Goal: Task Accomplishment & Management: Use online tool/utility

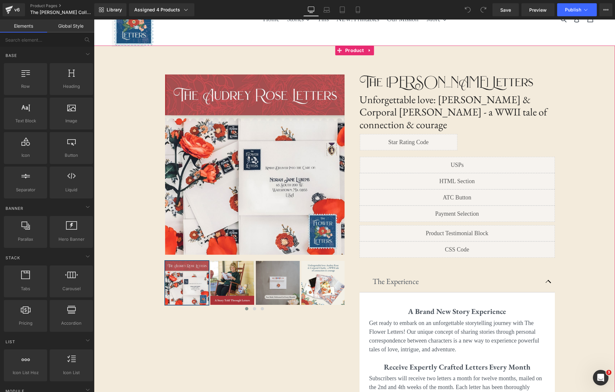
scroll to position [48, 0]
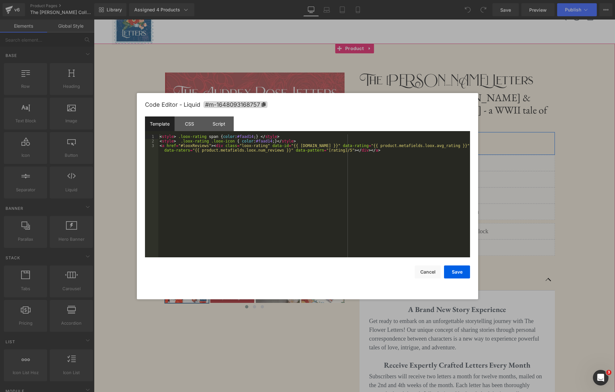
click at [418, 135] on icon at bounding box center [417, 137] width 5 height 5
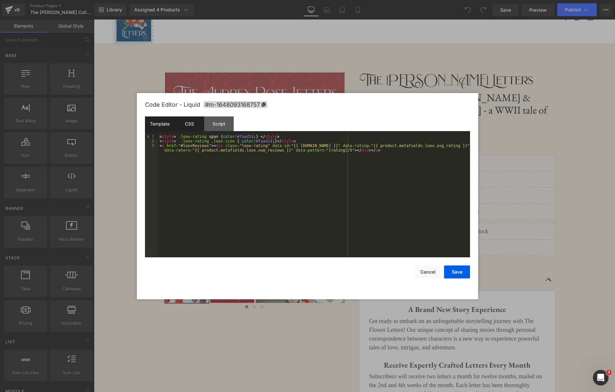
click at [183, 121] on div "CSS" at bounding box center [190, 123] width 30 height 15
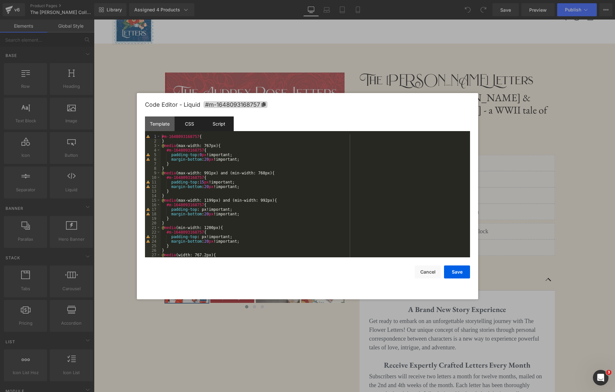
click at [221, 124] on div "Script" at bounding box center [219, 123] width 30 height 15
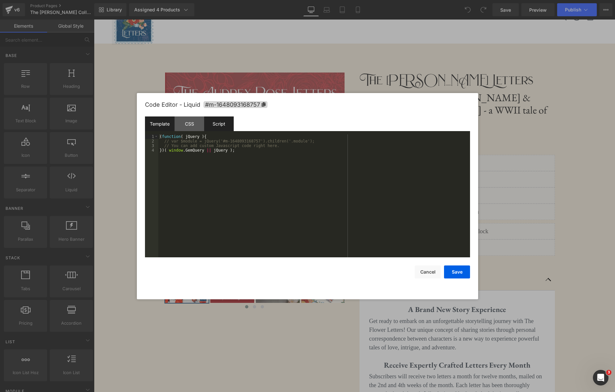
click at [160, 121] on div "Template" at bounding box center [160, 123] width 30 height 15
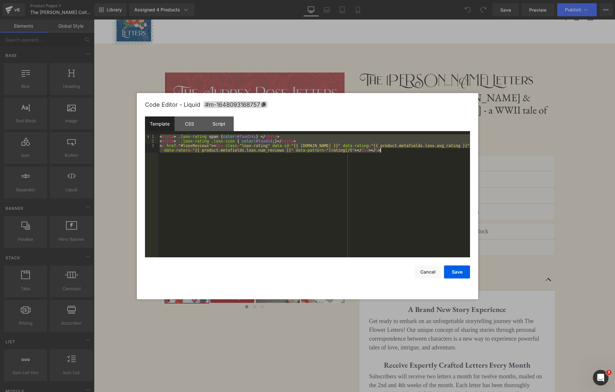
drag, startPoint x: 160, startPoint y: 137, endPoint x: 395, endPoint y: 153, distance: 235.3
click at [395, 153] on div "< style > .loox-rating span { color : #faad14 ; } </ style > < style > .loox-ra…" at bounding box center [314, 202] width 312 height 137
click at [194, 126] on div "CSS" at bounding box center [190, 123] width 30 height 15
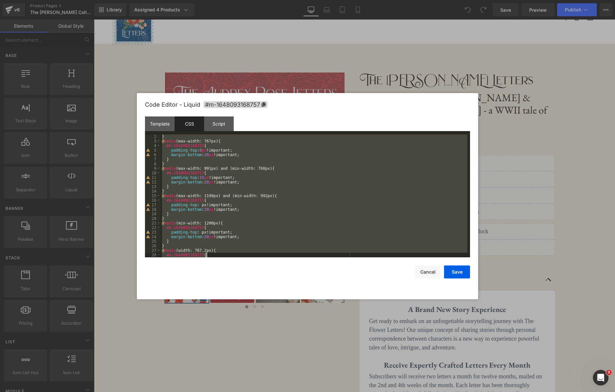
scroll to position [27, 0]
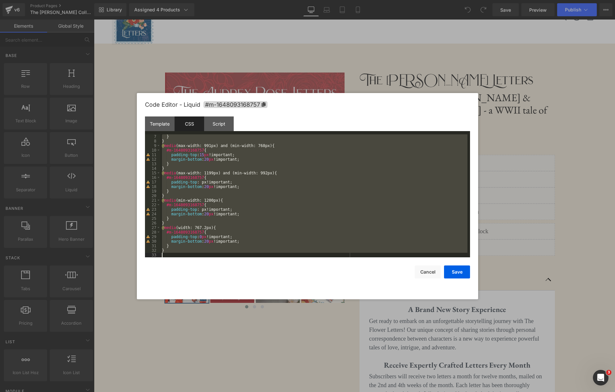
drag, startPoint x: 162, startPoint y: 137, endPoint x: 226, endPoint y: 262, distance: 140.0
click at [226, 262] on div "Code Editor - Liquid #m-1648093168757 Template CSS Script Data 1 2 3 < style > …" at bounding box center [307, 196] width 325 height 206
click at [225, 129] on div "Script" at bounding box center [219, 123] width 30 height 15
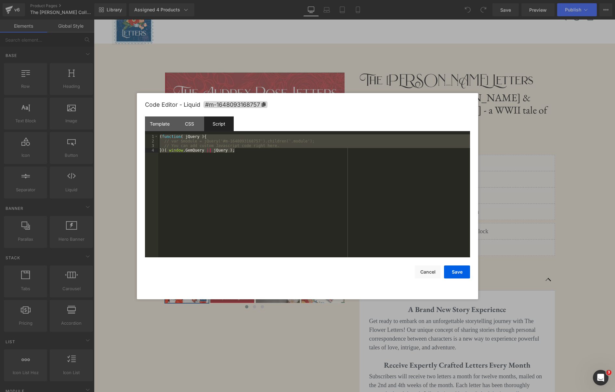
drag, startPoint x: 160, startPoint y: 138, endPoint x: 255, endPoint y: 153, distance: 96.6
click at [255, 153] on div "( function ( jQuery ) { // var $module = jQuery('#m-1648093168757').children('.…" at bounding box center [314, 200] width 312 height 132
